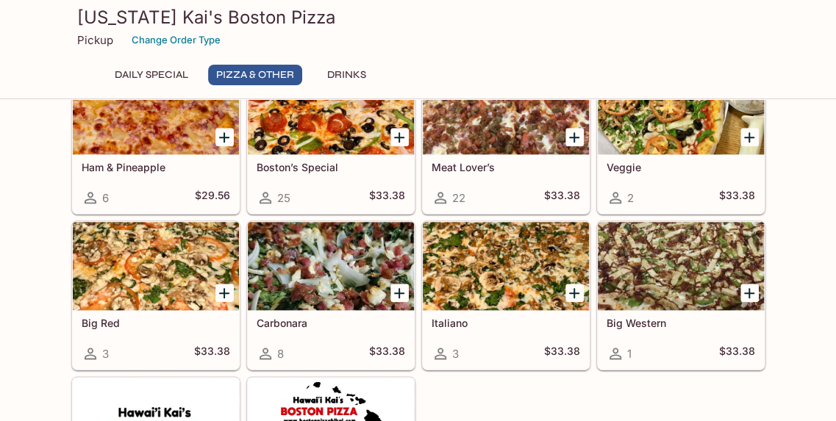
scroll to position [541, 0]
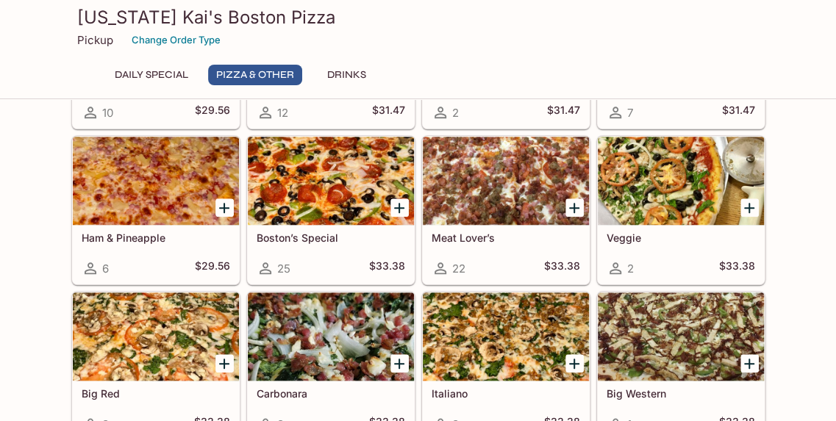
click at [299, 262] on div "25 $33.38" at bounding box center [331, 269] width 149 height 18
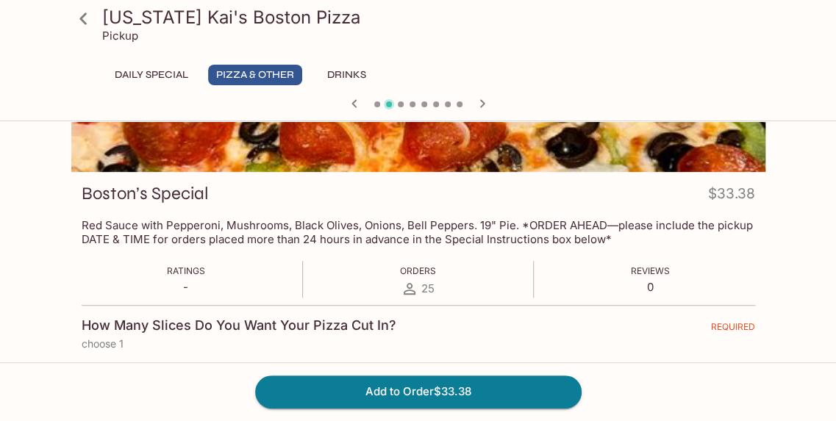
scroll to position [110, 0]
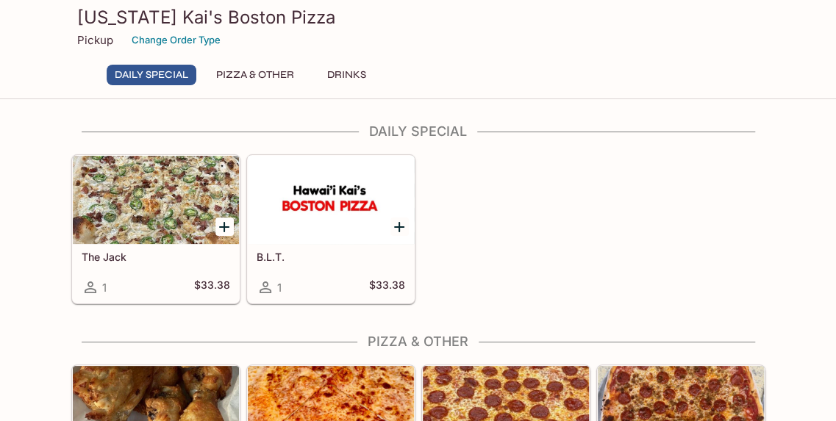
click at [187, 189] on div at bounding box center [156, 200] width 166 height 88
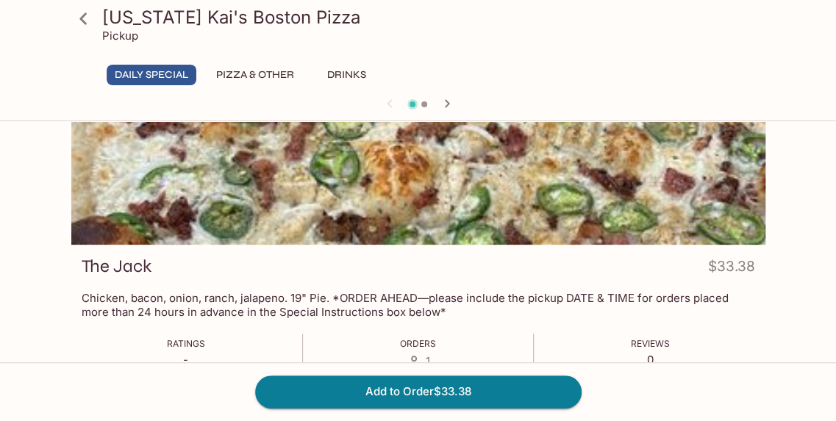
scroll to position [190, 0]
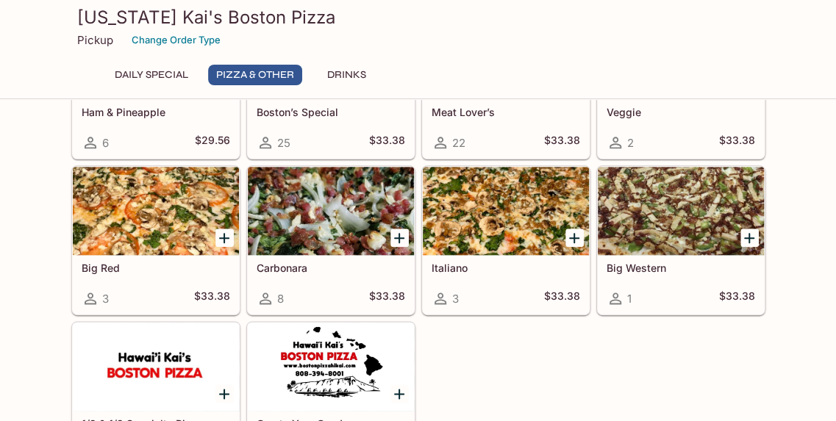
scroll to position [669, 0]
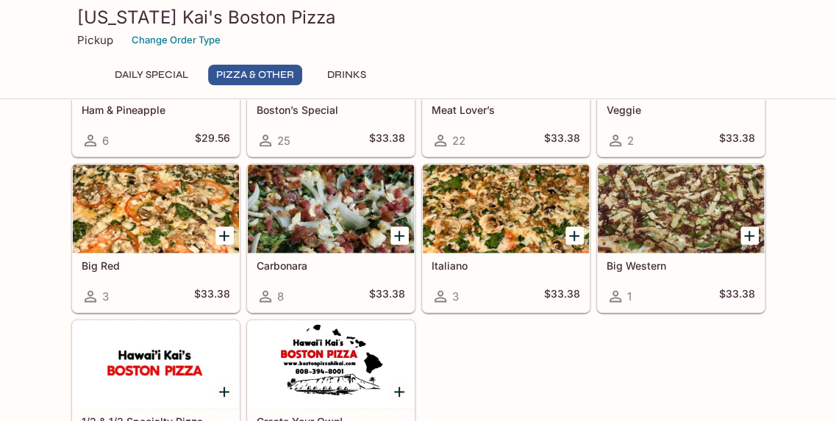
click at [316, 229] on div at bounding box center [331, 209] width 166 height 88
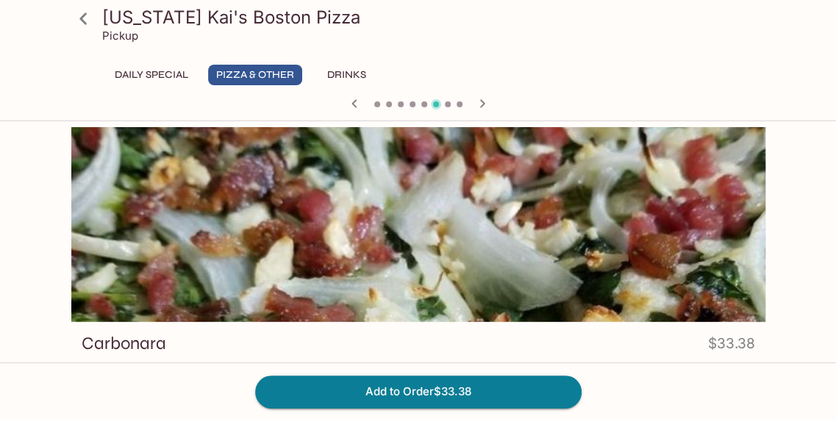
scroll to position [18, 0]
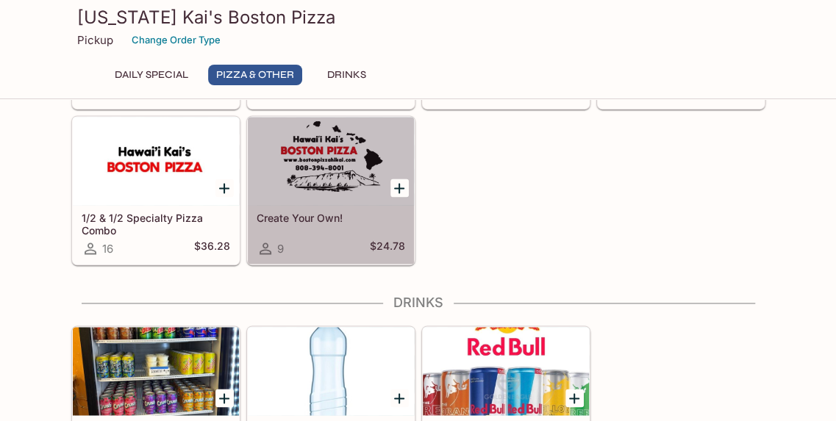
scroll to position [780, 0]
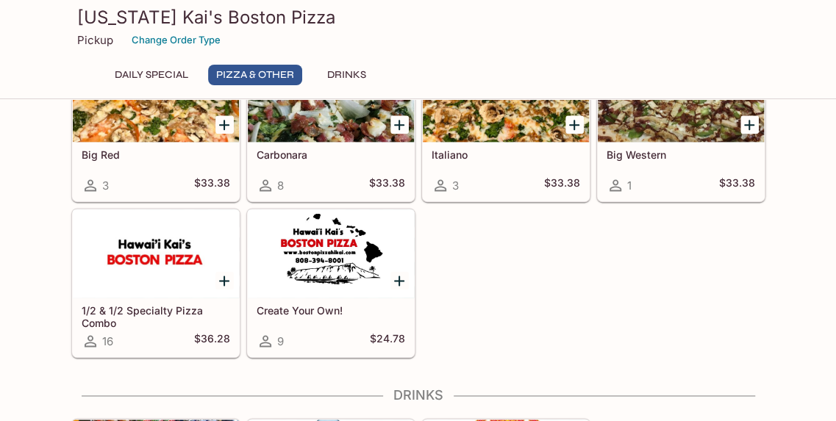
click at [277, 263] on div at bounding box center [331, 254] width 166 height 88
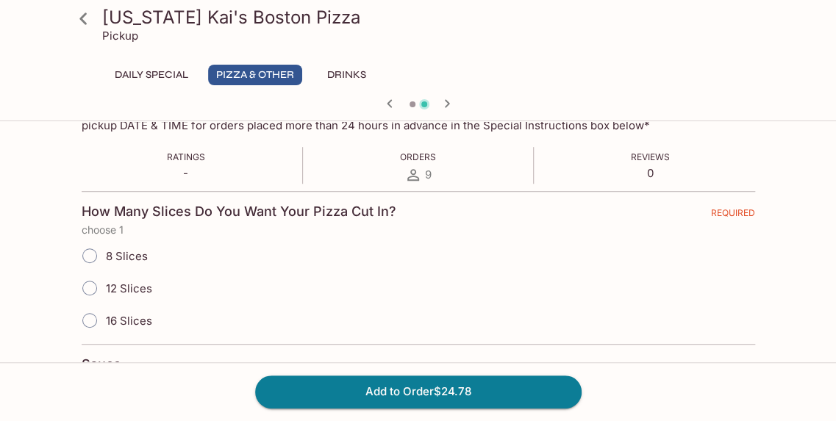
scroll to position [354, 0]
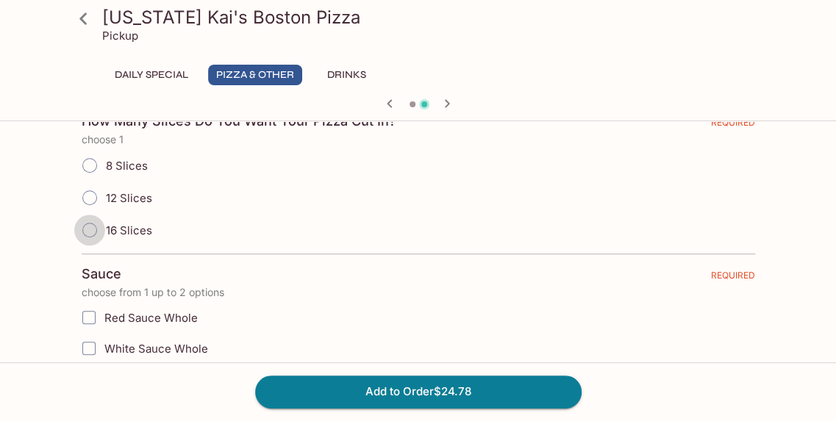
click at [90, 230] on input "16 Slices" at bounding box center [89, 230] width 31 height 31
radio input "true"
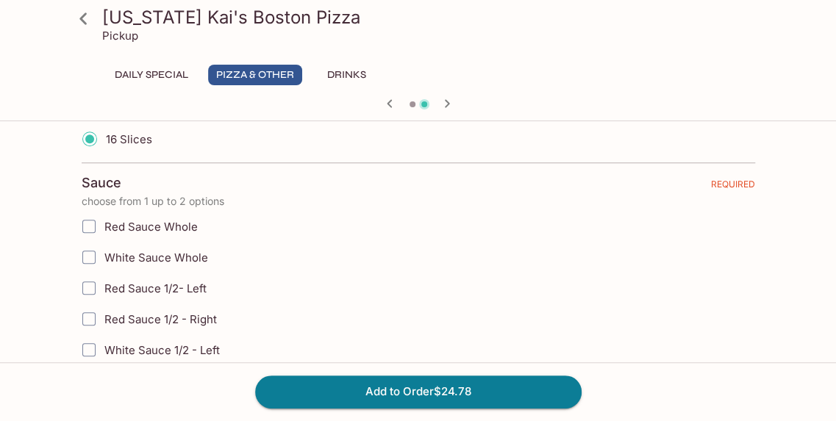
scroll to position [515, 0]
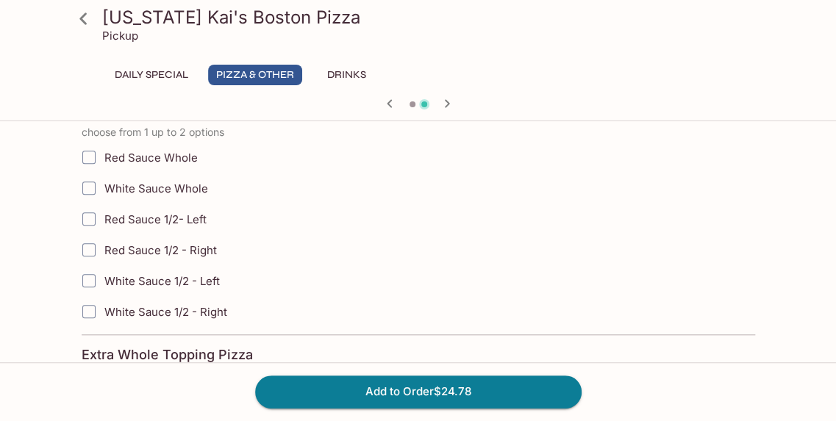
click at [90, 218] on input "Red Sauce 1/2- Left" at bounding box center [88, 218] width 29 height 29
checkbox input "true"
click at [88, 270] on input "White Sauce 1/2 - Left" at bounding box center [88, 280] width 29 height 29
checkbox input "true"
click at [88, 223] on input "Red Sauce 1/2- Left" at bounding box center [88, 218] width 29 height 29
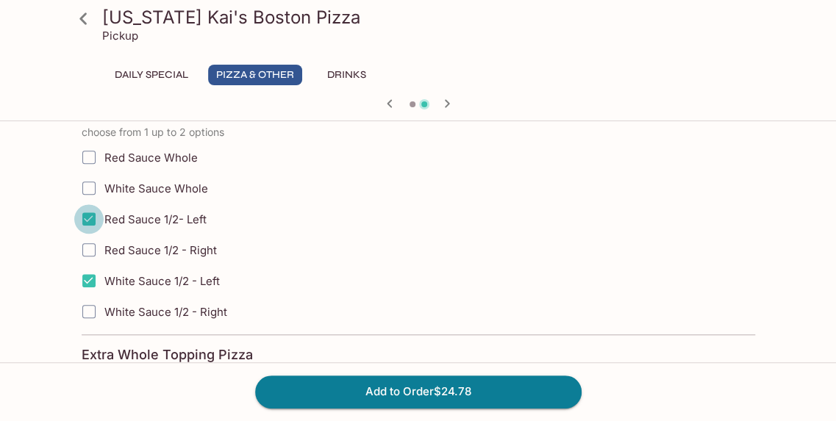
checkbox input "false"
click at [88, 271] on input "White Sauce 1/2 - Left" at bounding box center [88, 280] width 29 height 29
checkbox input "false"
click at [88, 147] on input "Red Sauce Whole" at bounding box center [88, 157] width 29 height 29
checkbox input "true"
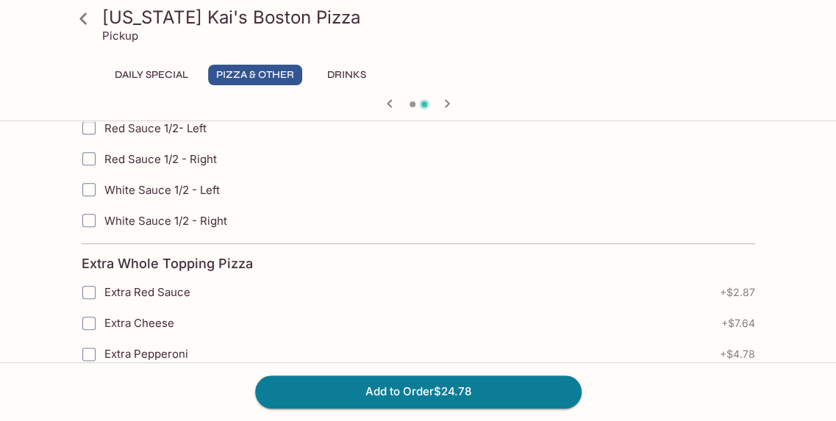
scroll to position [685, 0]
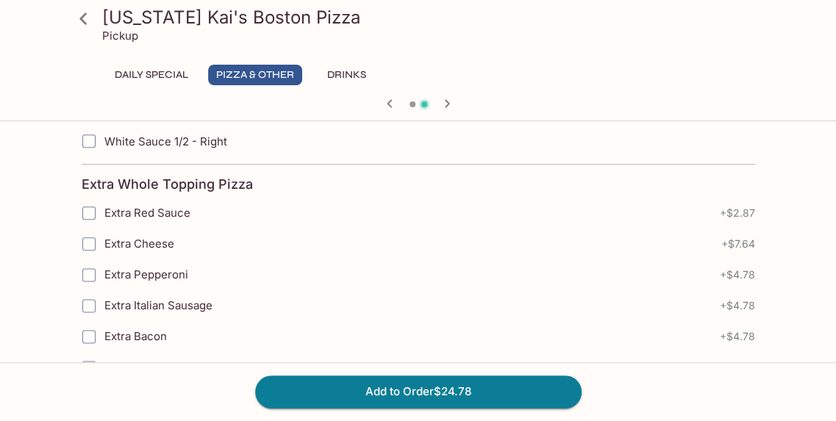
click at [85, 211] on input "Extra Red Sauce" at bounding box center [88, 213] width 29 height 29
checkbox input "true"
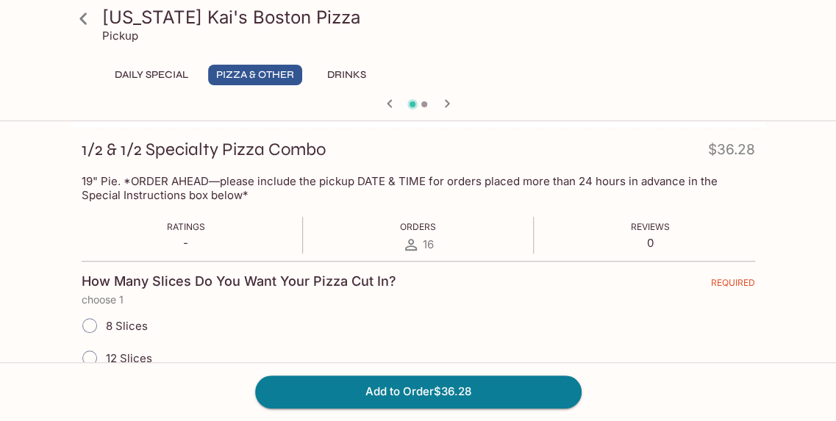
scroll to position [227, 0]
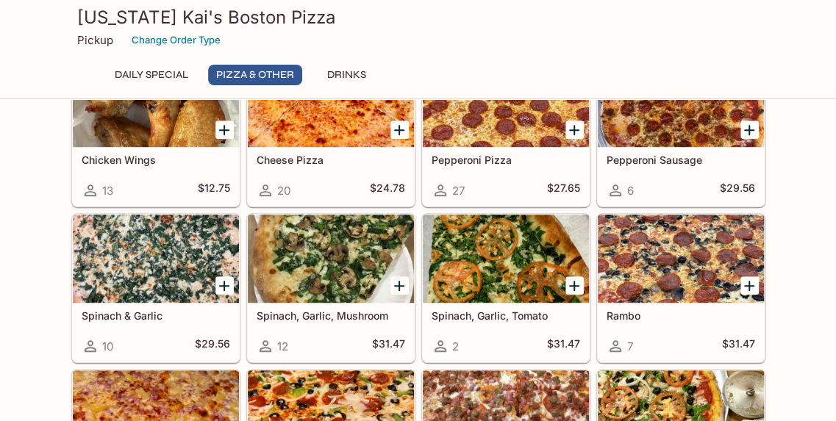
scroll to position [345, 0]
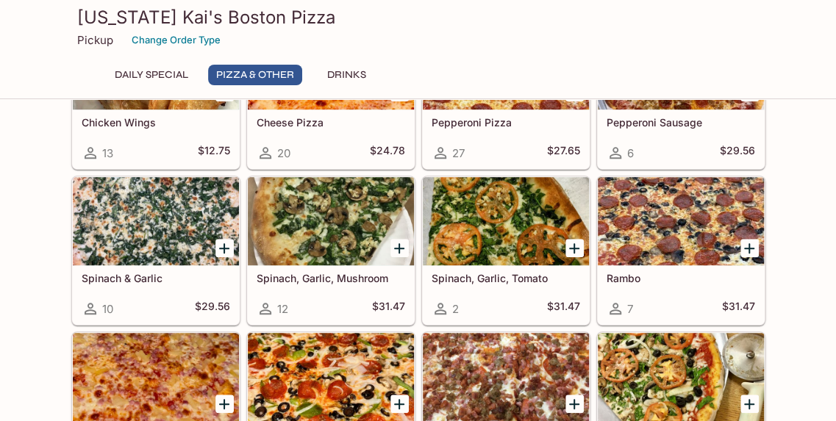
click at [699, 227] on div at bounding box center [681, 221] width 166 height 88
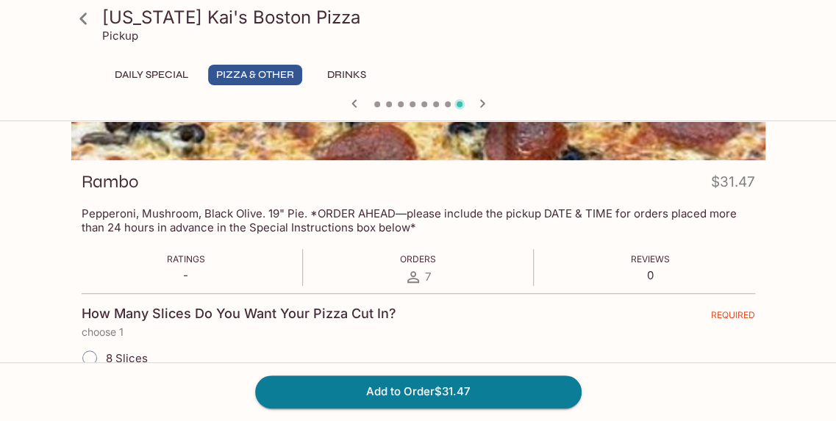
scroll to position [172, 0]
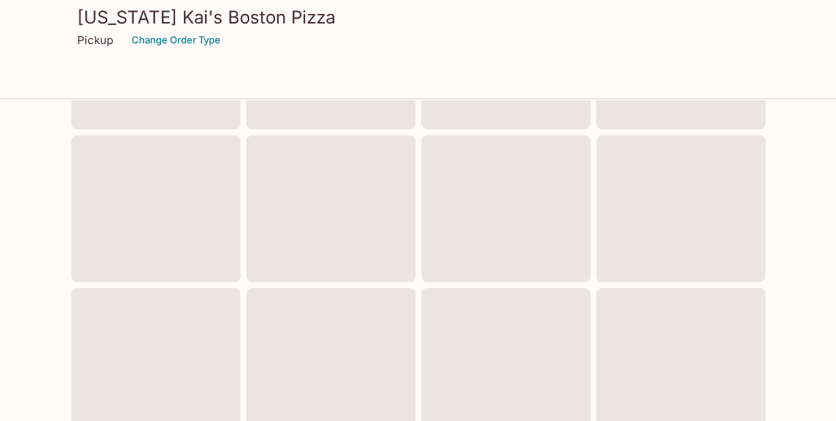
scroll to position [345, 0]
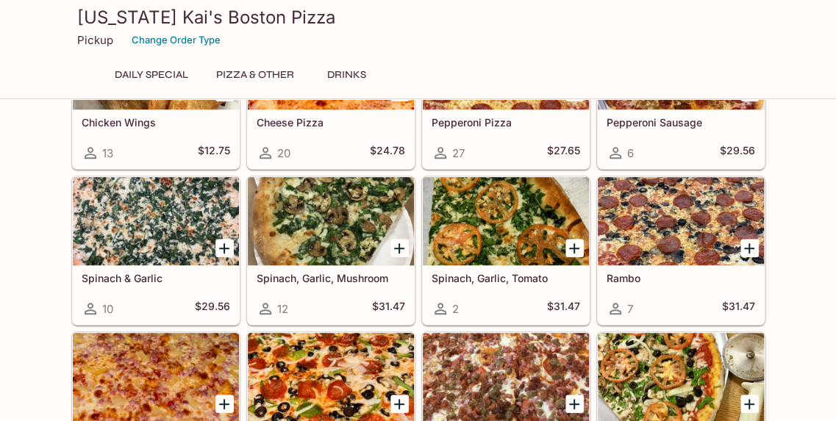
click at [644, 227] on div at bounding box center [681, 221] width 166 height 88
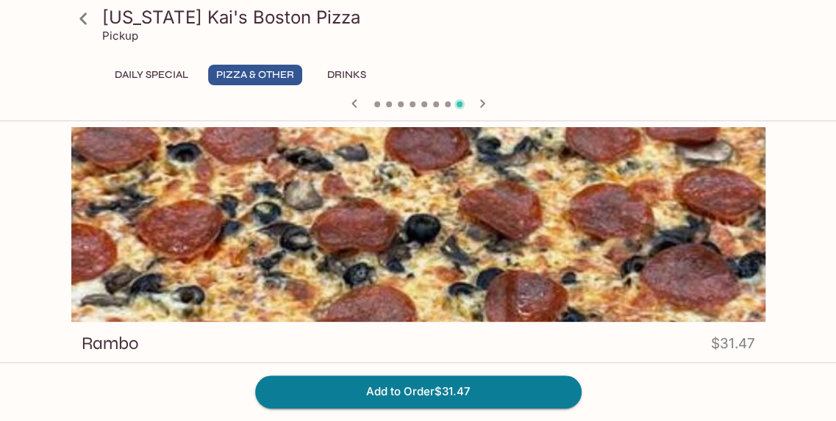
scroll to position [181, 0]
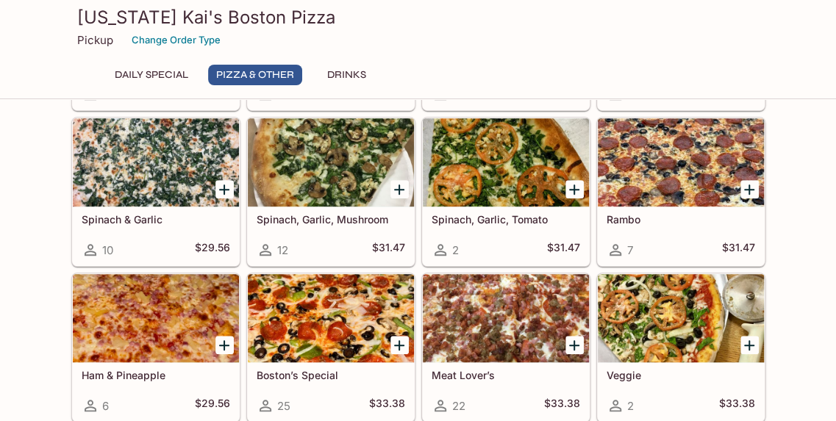
scroll to position [498, 0]
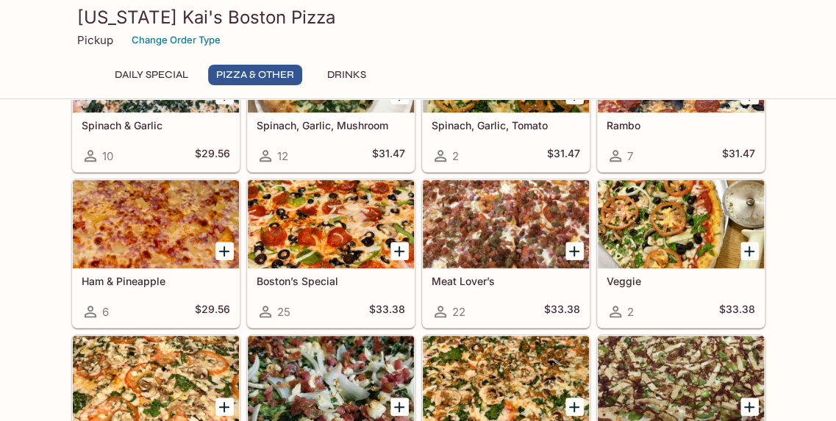
click at [532, 242] on div at bounding box center [506, 224] width 166 height 88
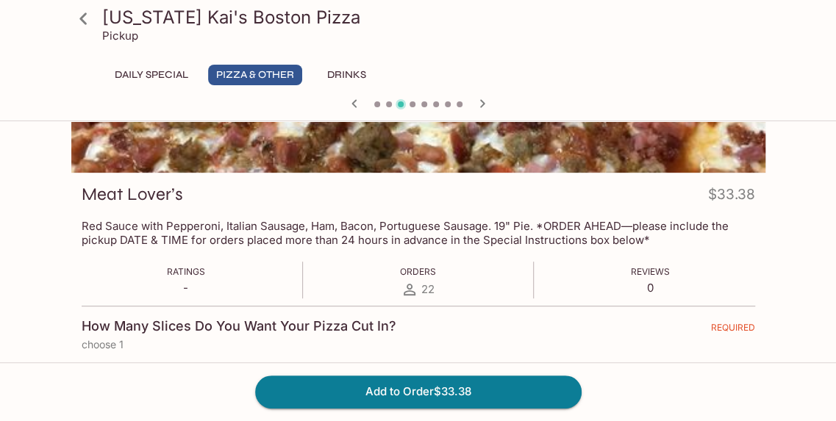
scroll to position [113, 0]
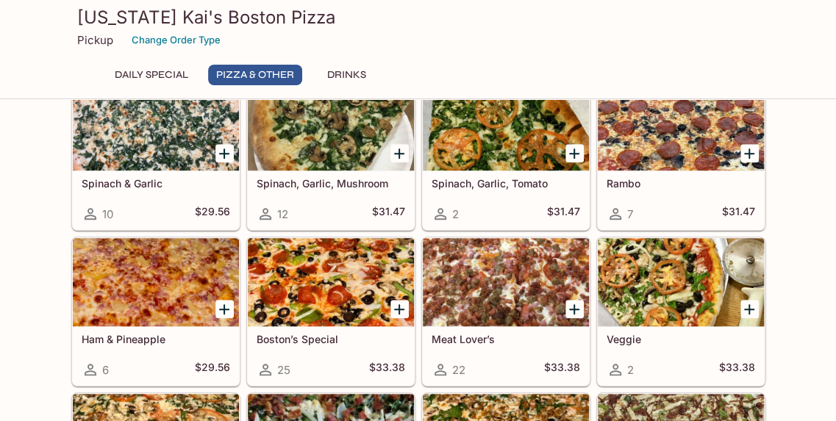
scroll to position [332, 0]
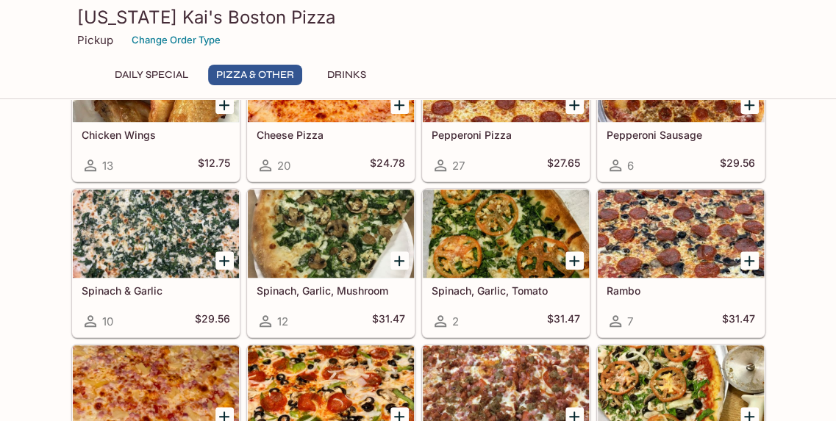
click at [652, 237] on div at bounding box center [681, 234] width 166 height 88
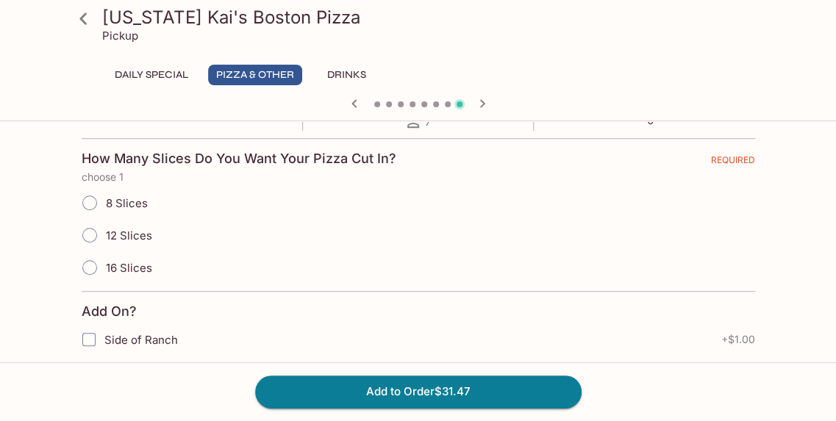
scroll to position [394, 0]
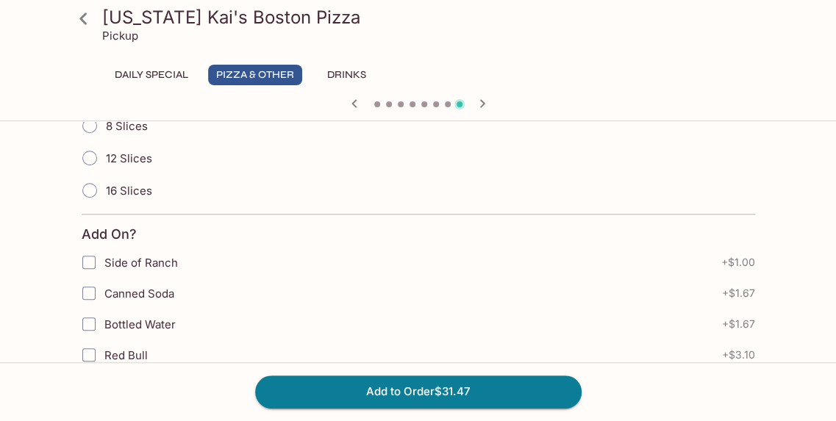
click at [111, 184] on span "16 Slices" at bounding box center [129, 191] width 46 height 14
click at [105, 182] on input "16 Slices" at bounding box center [89, 190] width 31 height 31
radio input "true"
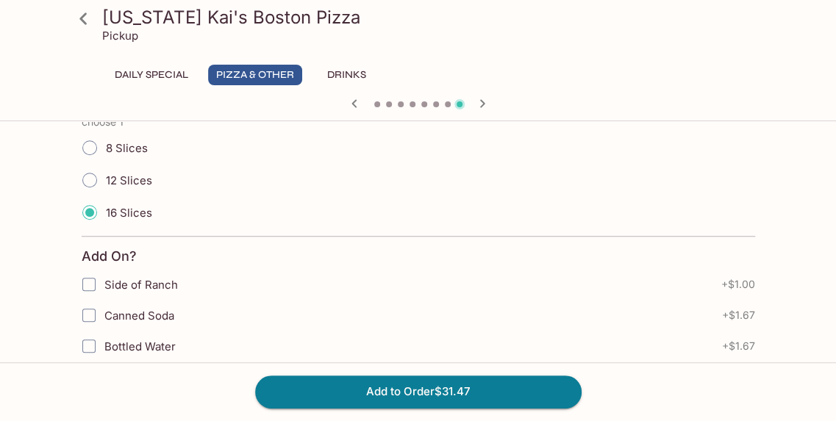
scroll to position [375, 0]
